Goal: Transaction & Acquisition: Purchase product/service

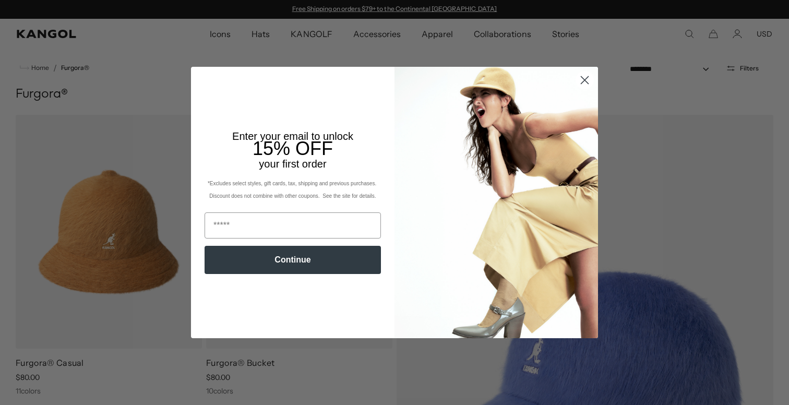
click at [585, 81] on circle "Close dialog" at bounding box center [584, 80] width 17 height 17
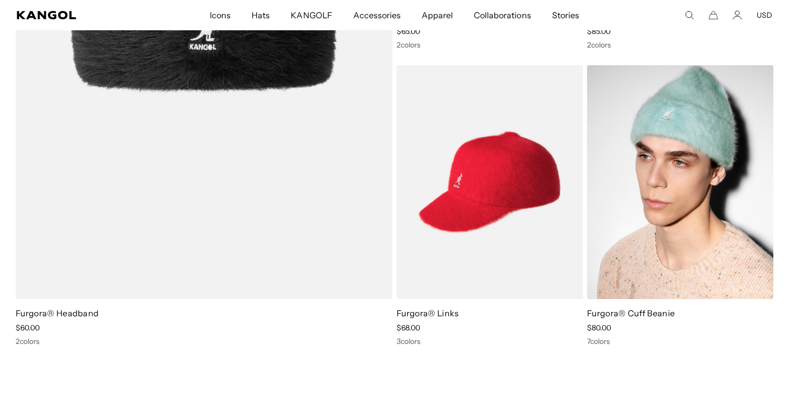
scroll to position [956, 0]
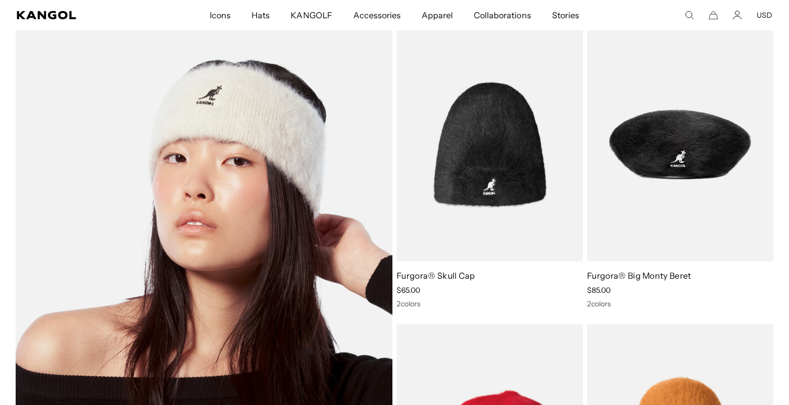
scroll to position [697, 0]
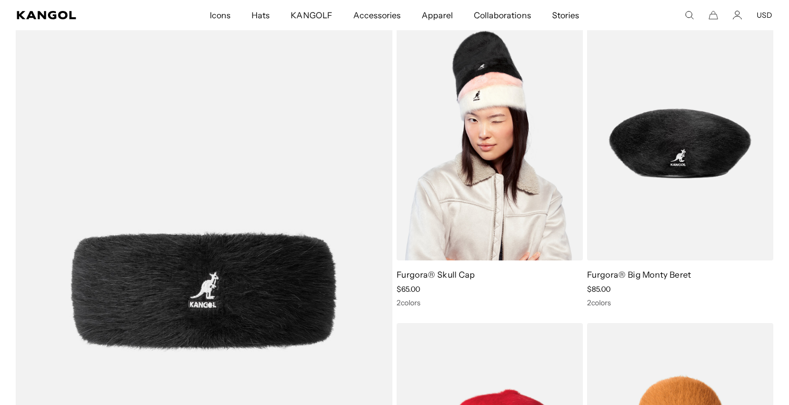
click at [499, 153] on img at bounding box center [490, 143] width 186 height 234
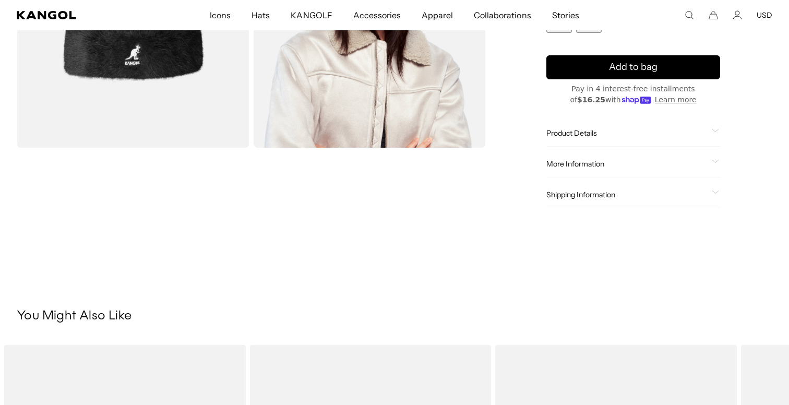
scroll to position [109, 0]
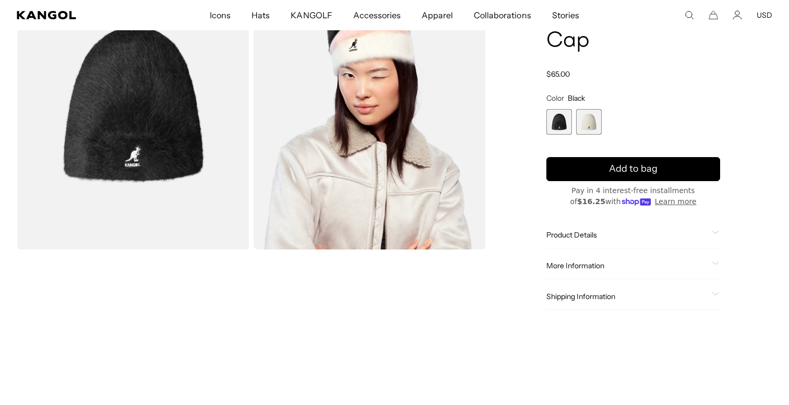
click at [337, 137] on img "Gallery Viewer" at bounding box center [370, 104] width 233 height 291
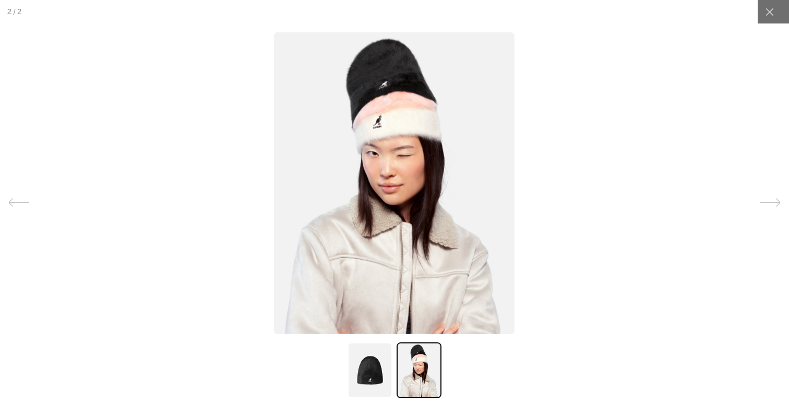
scroll to position [0, 215]
click at [388, 92] on img at bounding box center [394, 183] width 241 height 302
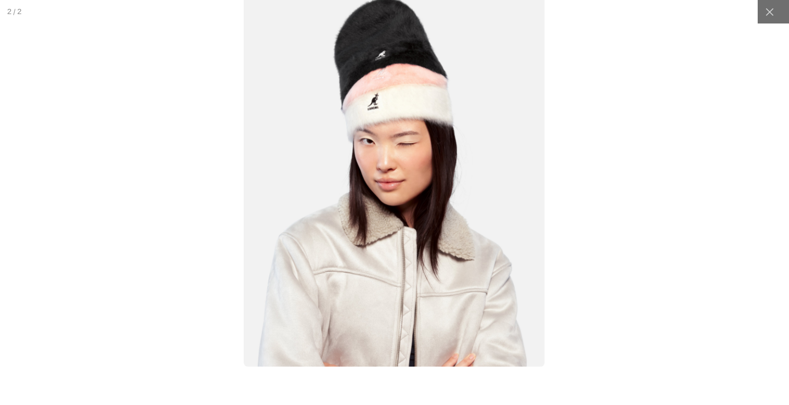
click at [388, 92] on img at bounding box center [394, 178] width 301 height 377
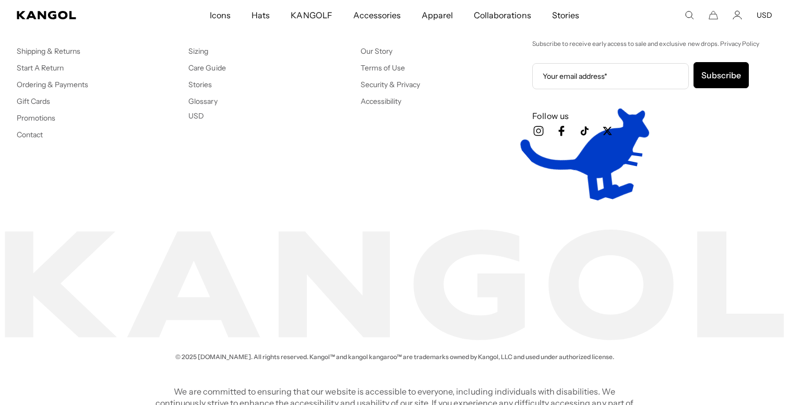
scroll to position [1868, 0]
